Goal: Task Accomplishment & Management: Use online tool/utility

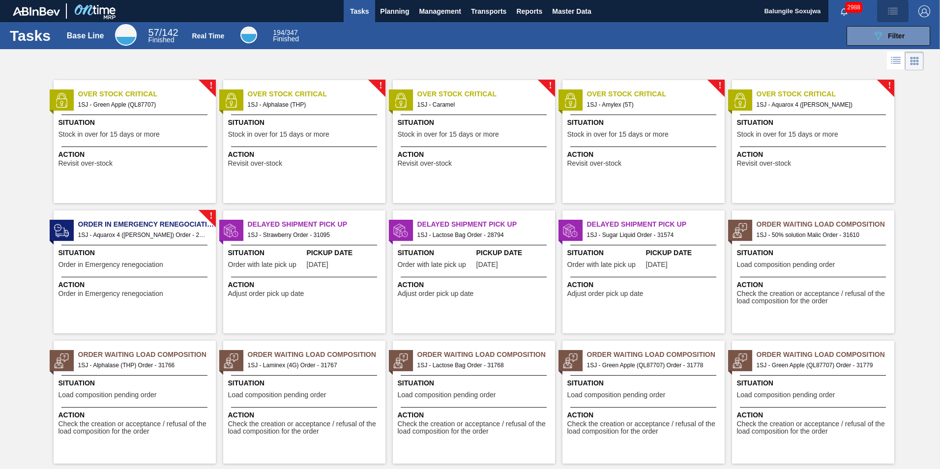
click at [888, 8] on img "button" at bounding box center [893, 11] width 12 height 12
click at [398, 13] on div at bounding box center [470, 234] width 940 height 469
click at [398, 10] on span "Planning" at bounding box center [394, 11] width 29 height 12
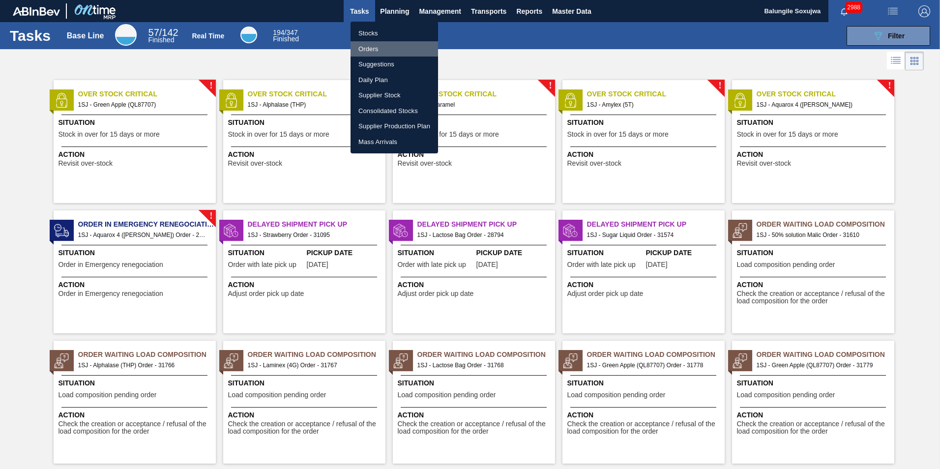
click at [373, 47] on li "Orders" at bounding box center [395, 49] width 88 height 16
checkbox input "true"
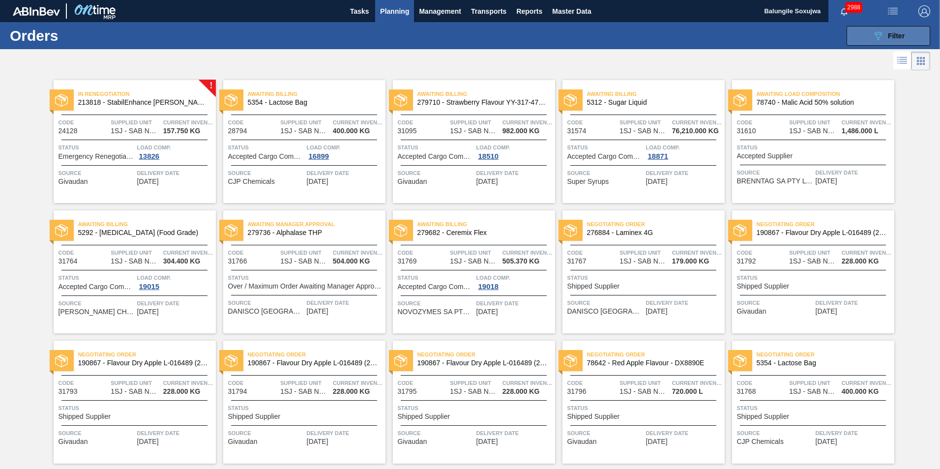
click at [891, 37] on span "Filter" at bounding box center [896, 36] width 17 height 8
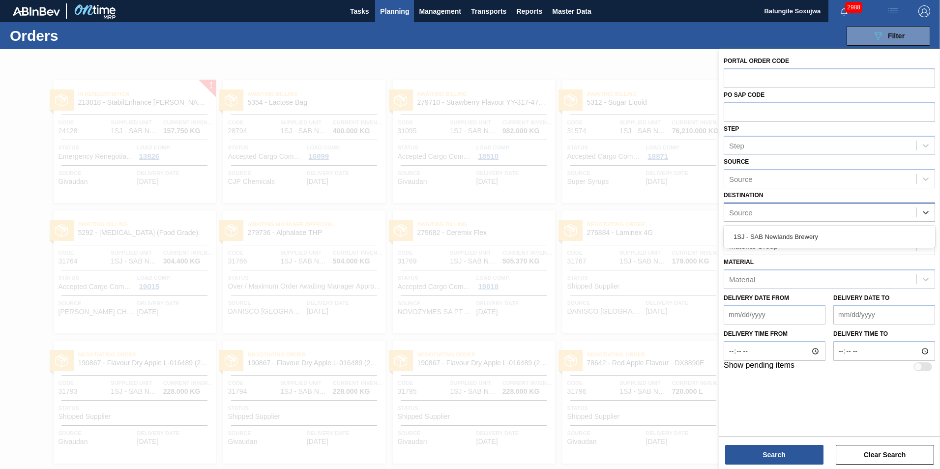
click at [822, 213] on div "Source" at bounding box center [820, 212] width 192 height 14
click at [808, 179] on div "Source" at bounding box center [820, 179] width 192 height 14
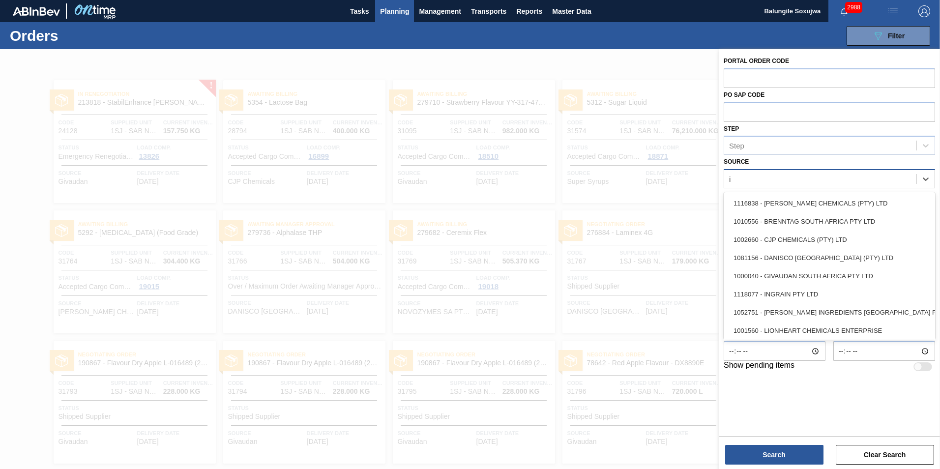
type input "in"
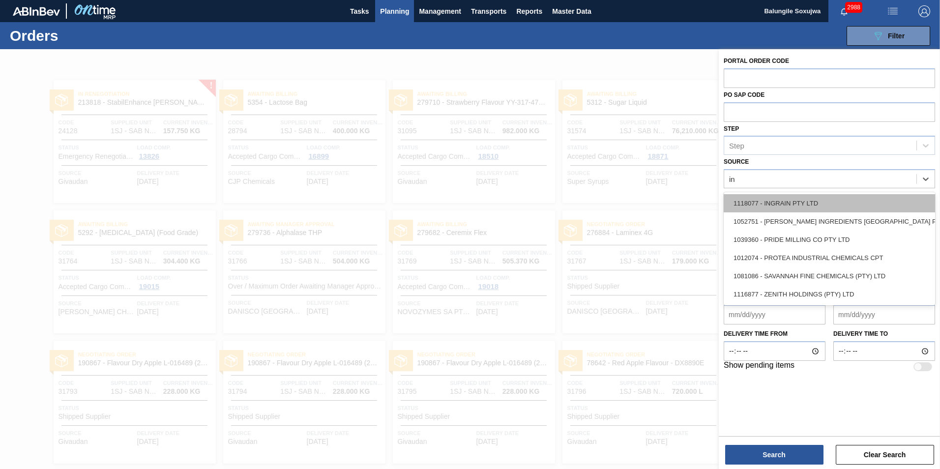
click at [785, 206] on div "1118077 - INGRAIN PTY LTD" at bounding box center [829, 203] width 211 height 18
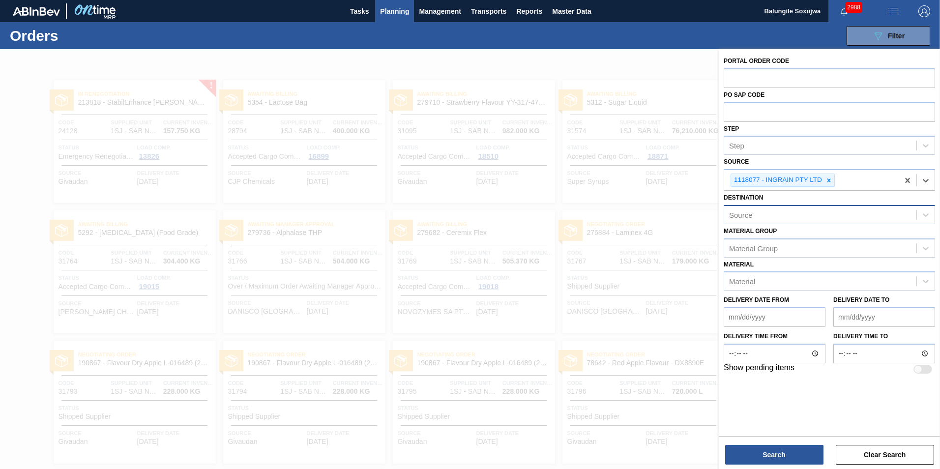
click at [784, 210] on div "Source" at bounding box center [820, 215] width 192 height 14
click at [765, 234] on div "1SJ - SAB Newlands Brewery" at bounding box center [829, 239] width 211 height 18
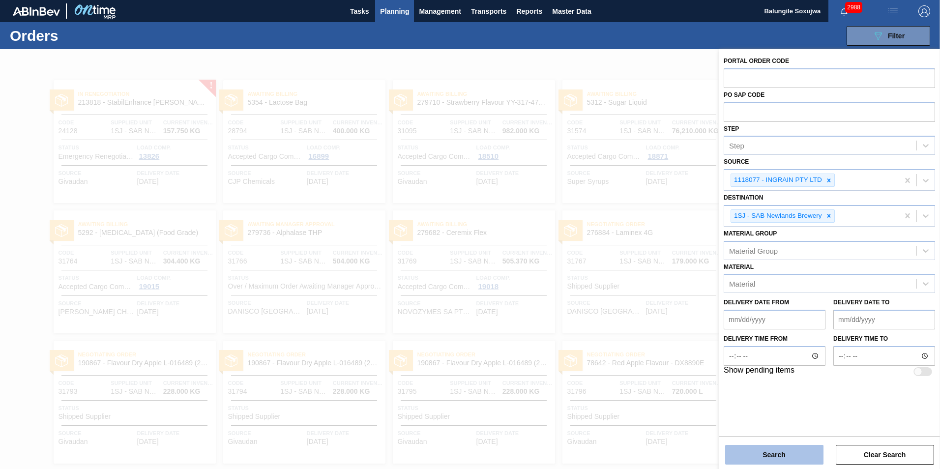
click at [781, 452] on button "Search" at bounding box center [774, 455] width 98 height 20
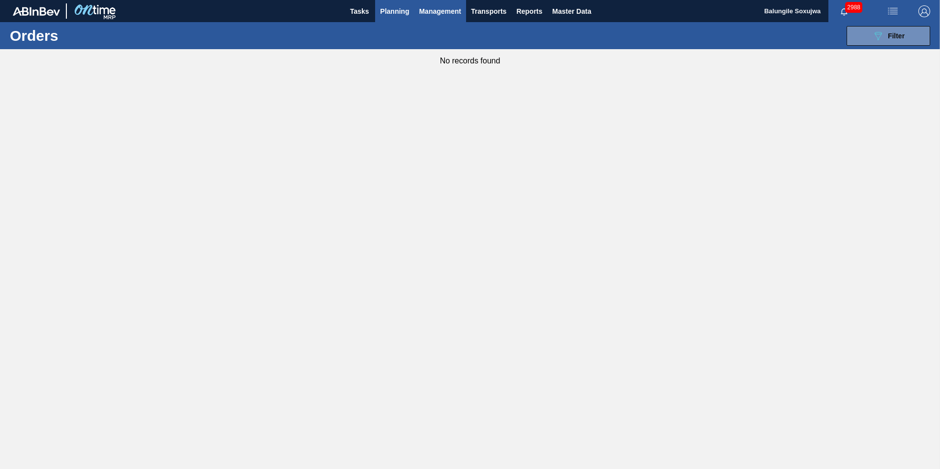
click at [435, 13] on span "Management" at bounding box center [440, 11] width 42 height 12
click at [397, 13] on div at bounding box center [470, 234] width 940 height 469
click at [397, 13] on span "Planning" at bounding box center [394, 11] width 29 height 12
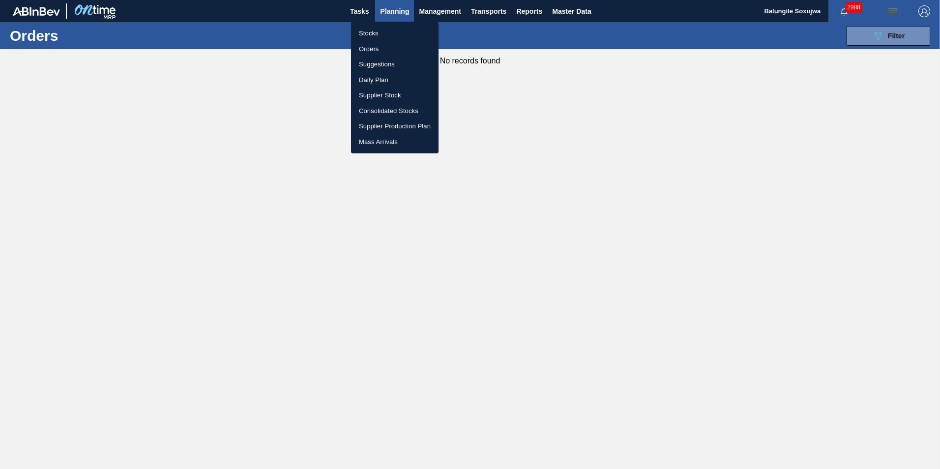
click at [361, 14] on div at bounding box center [470, 234] width 940 height 469
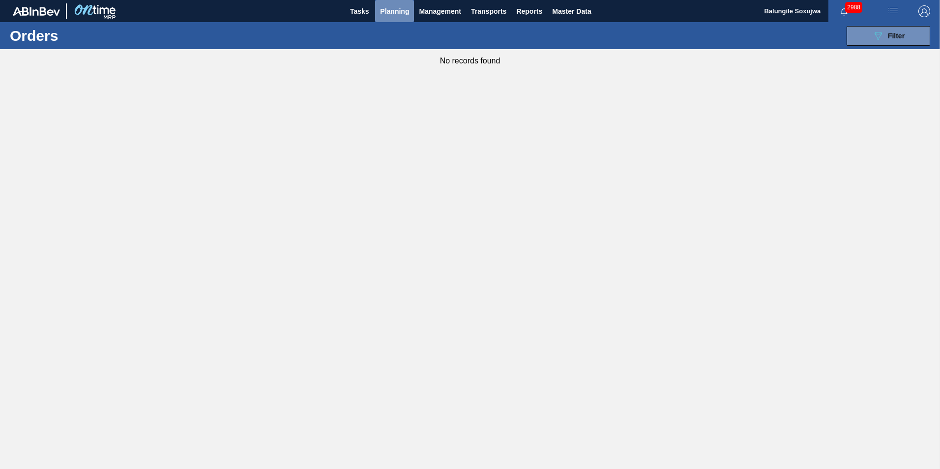
click at [391, 11] on span "Planning" at bounding box center [394, 11] width 29 height 12
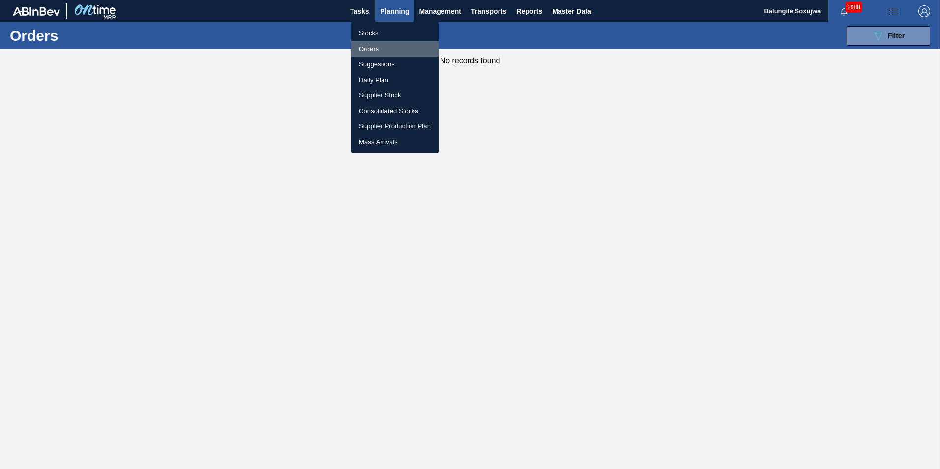
click at [369, 46] on li "Orders" at bounding box center [395, 49] width 88 height 16
